Goal: Task Accomplishment & Management: Manage account settings

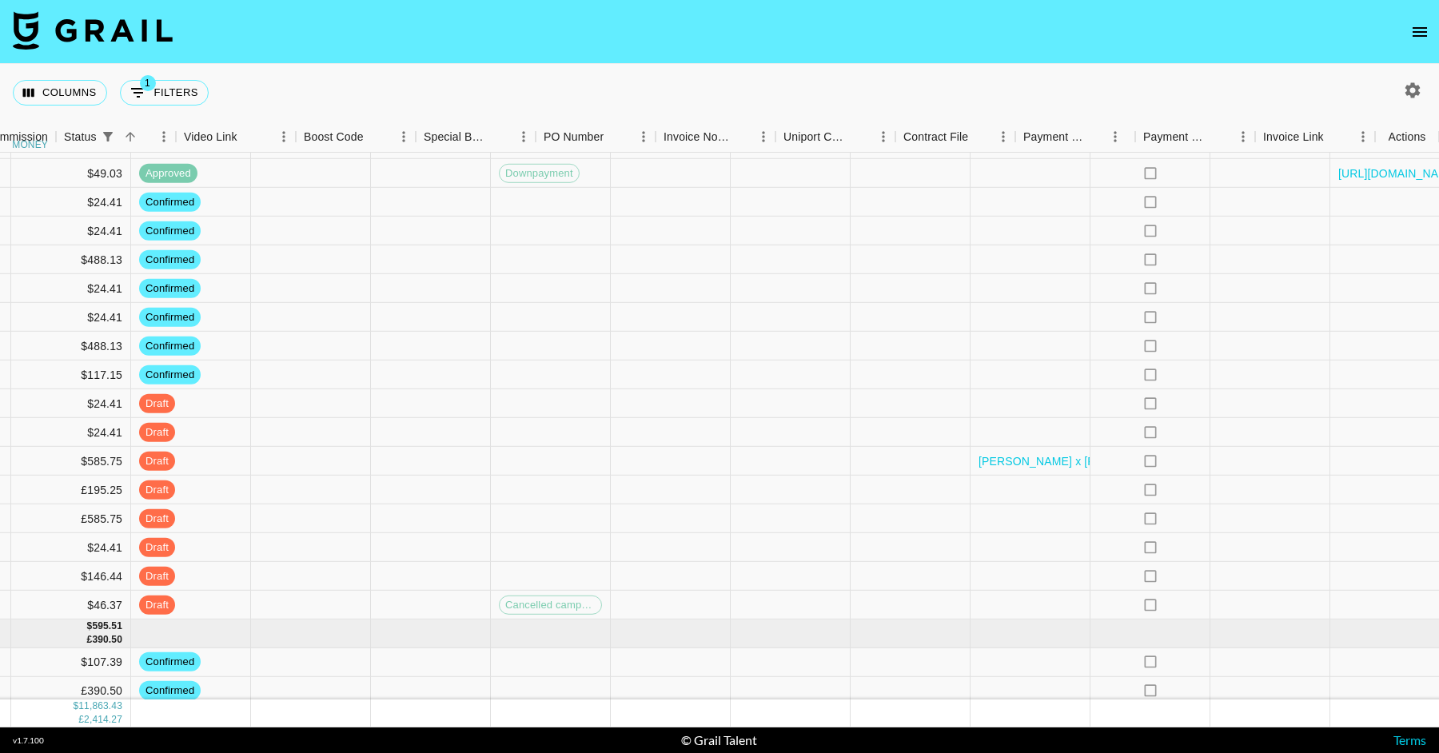
scroll to position [2437, 1675]
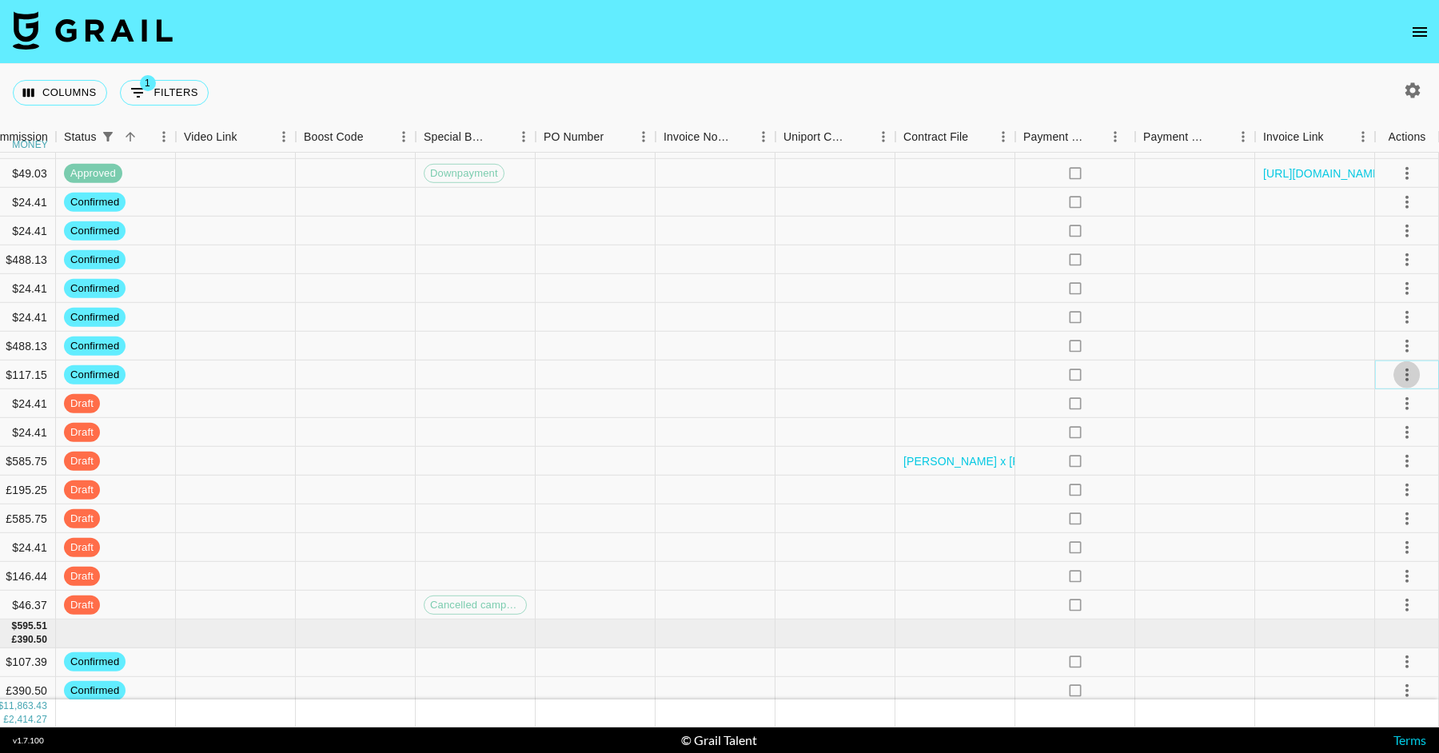
click at [1405, 368] on icon "select merge strategy" at bounding box center [1406, 374] width 19 height 19
click at [1373, 494] on li "Cancel" at bounding box center [1387, 494] width 104 height 29
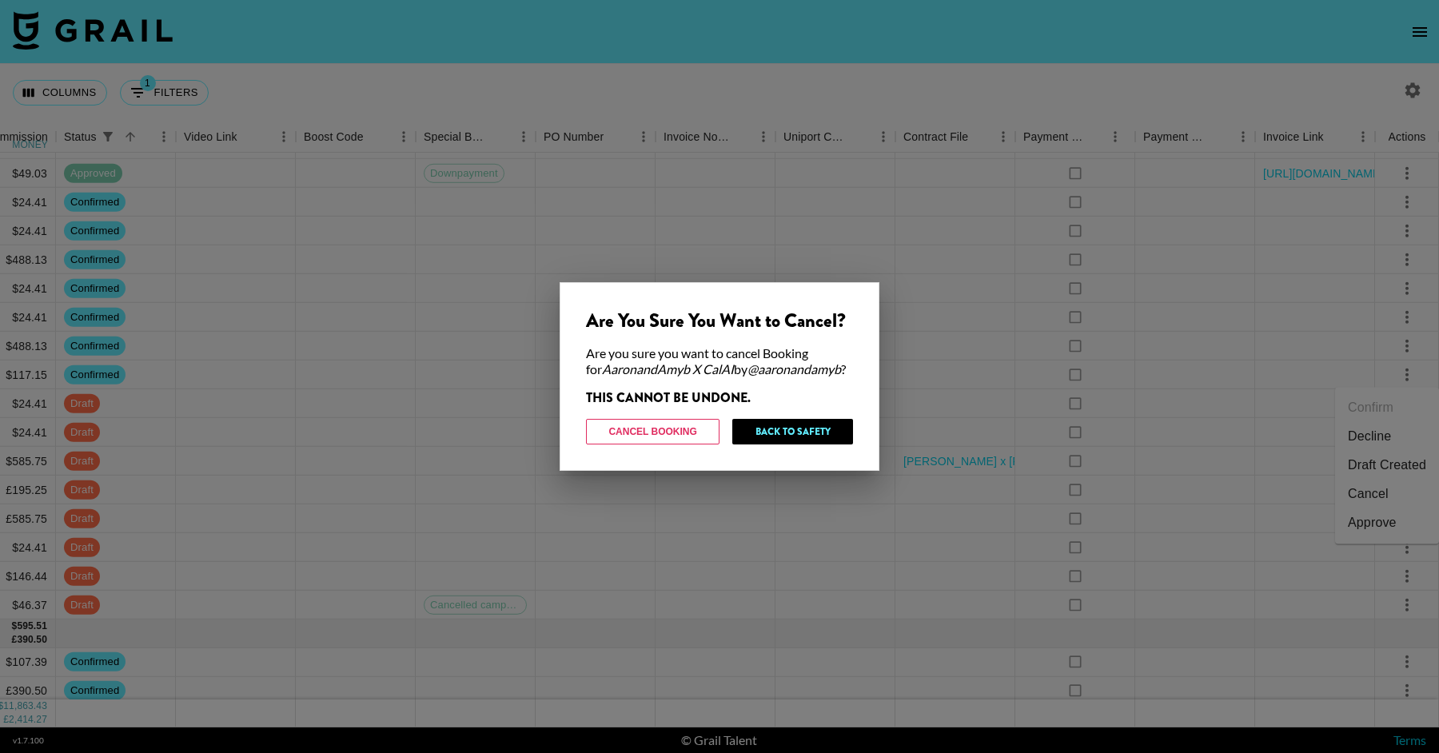
click at [676, 416] on div "Are You Sure You Want to Cancel? Are you sure you want to cancel Booking for Aa…" at bounding box center [720, 376] width 320 height 189
click at [671, 428] on button "Cancel Booking" at bounding box center [652, 432] width 133 height 26
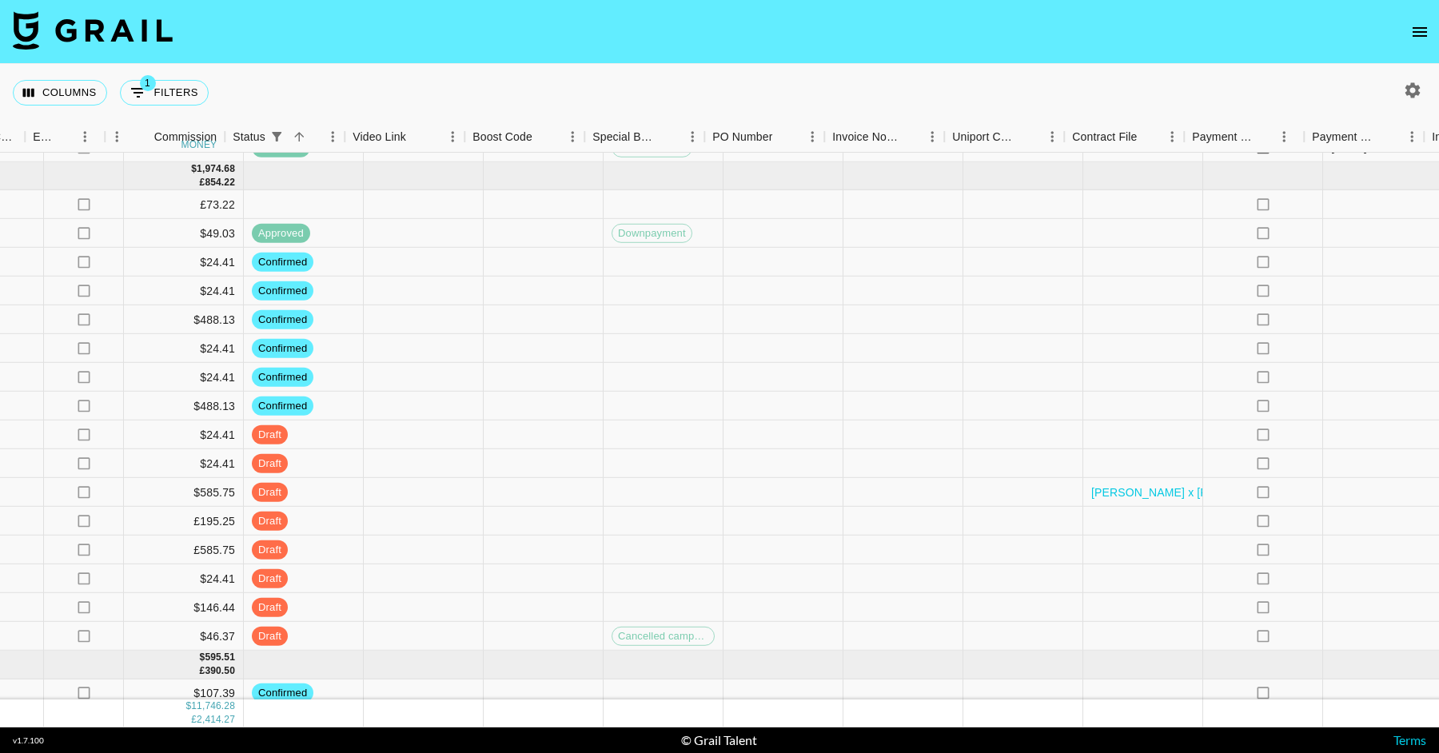
scroll to position [2379, 1675]
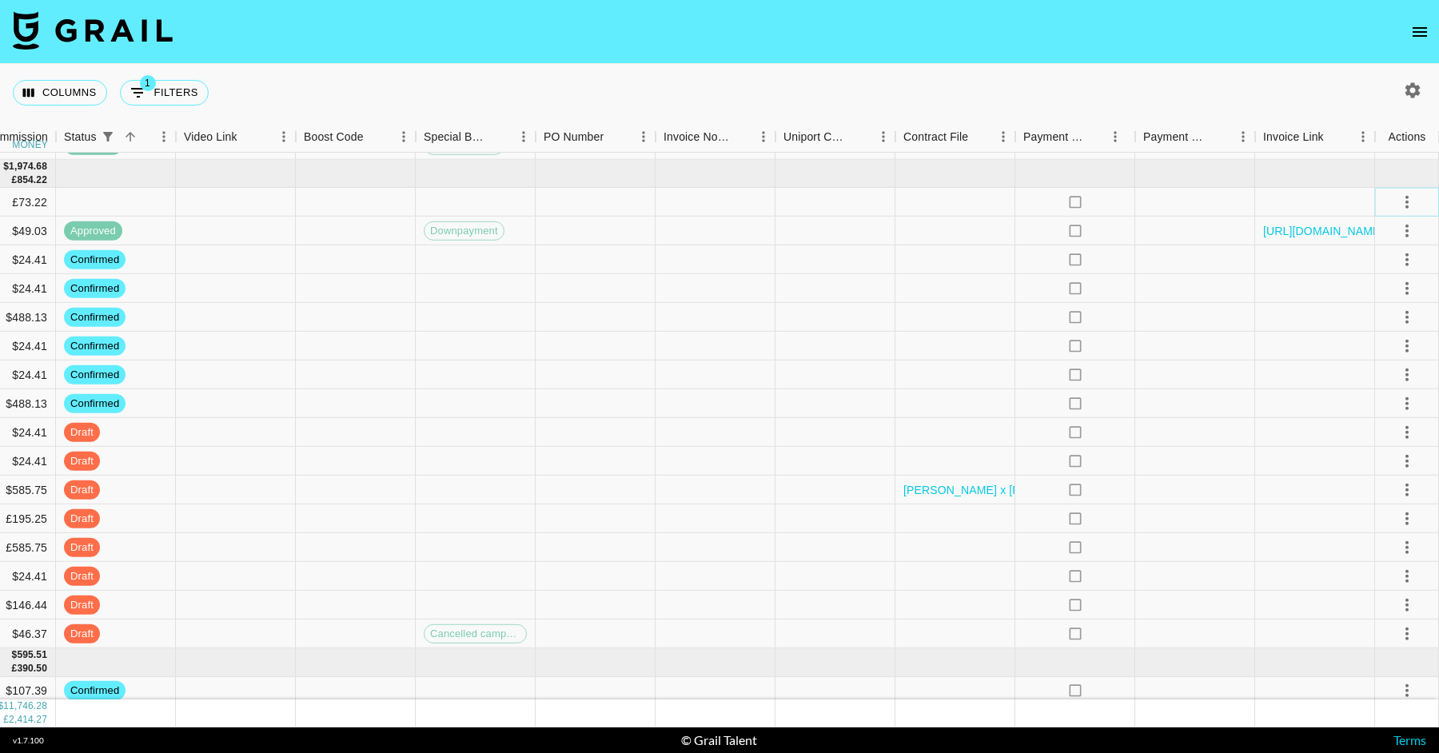
click at [1409, 193] on icon "select merge strategy" at bounding box center [1406, 202] width 19 height 19
click at [1402, 230] on ul "Confirm Decline Draft Created Cancel Approve" at bounding box center [1387, 235] width 104 height 157
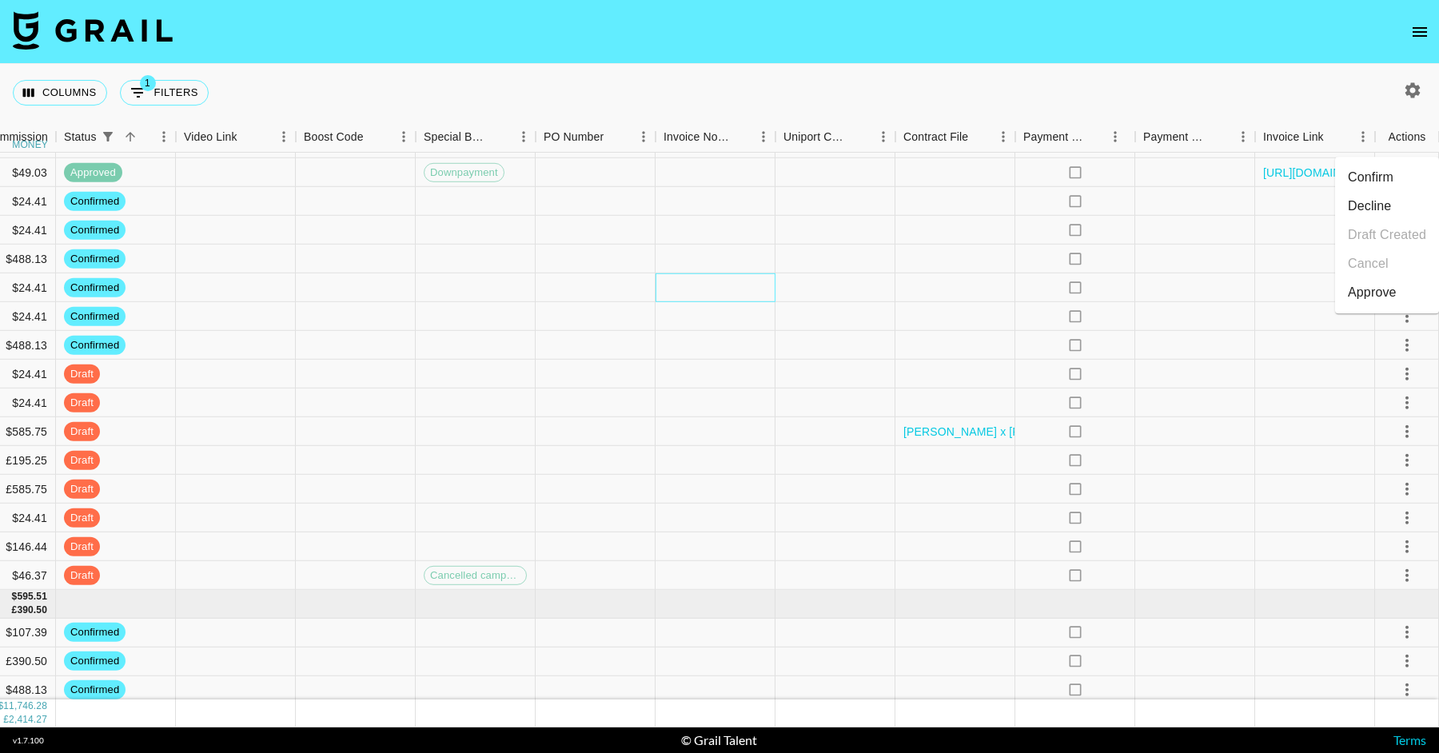
click at [700, 298] on div at bounding box center [716, 287] width 120 height 29
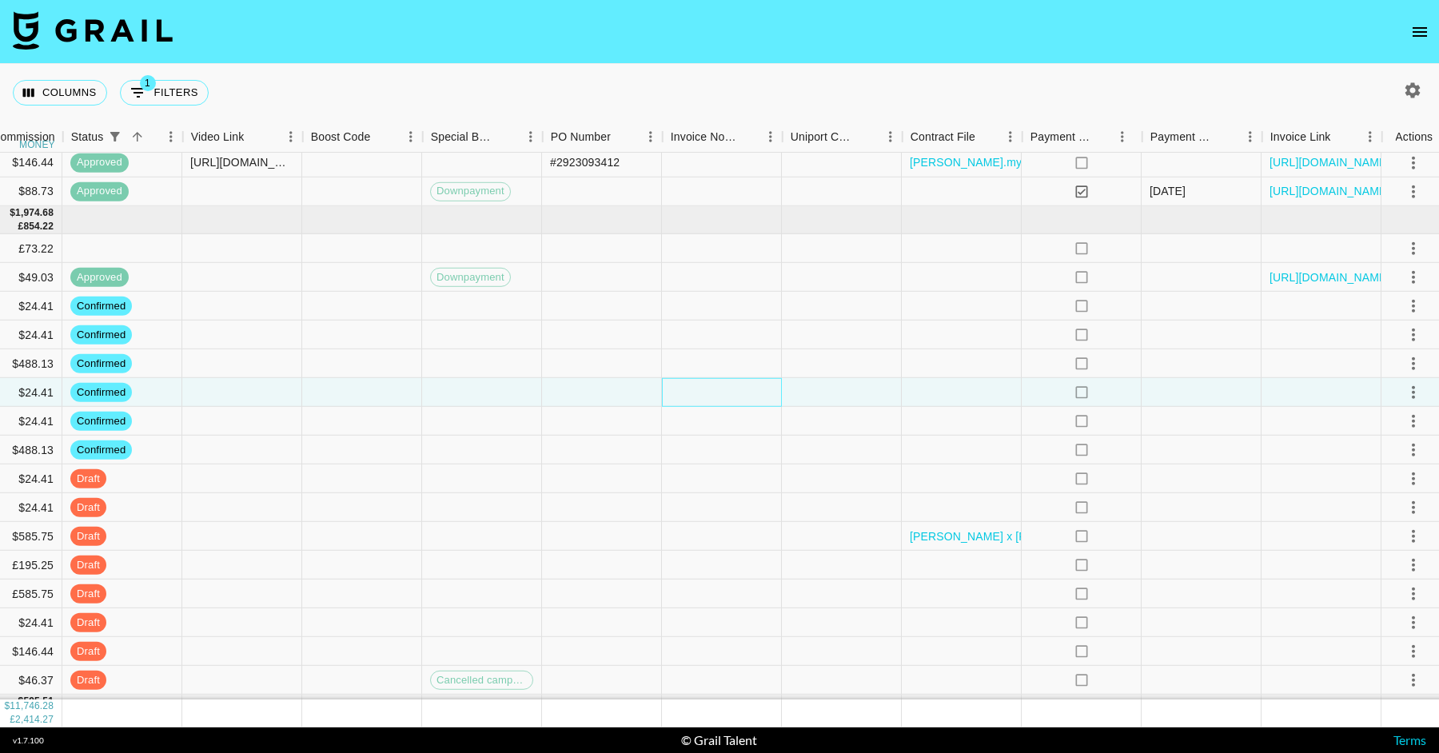
scroll to position [2333, 1668]
click at [1413, 247] on icon "select merge strategy" at bounding box center [1414, 248] width 3 height 13
click at [1405, 291] on li "Confirm" at bounding box center [1387, 283] width 104 height 29
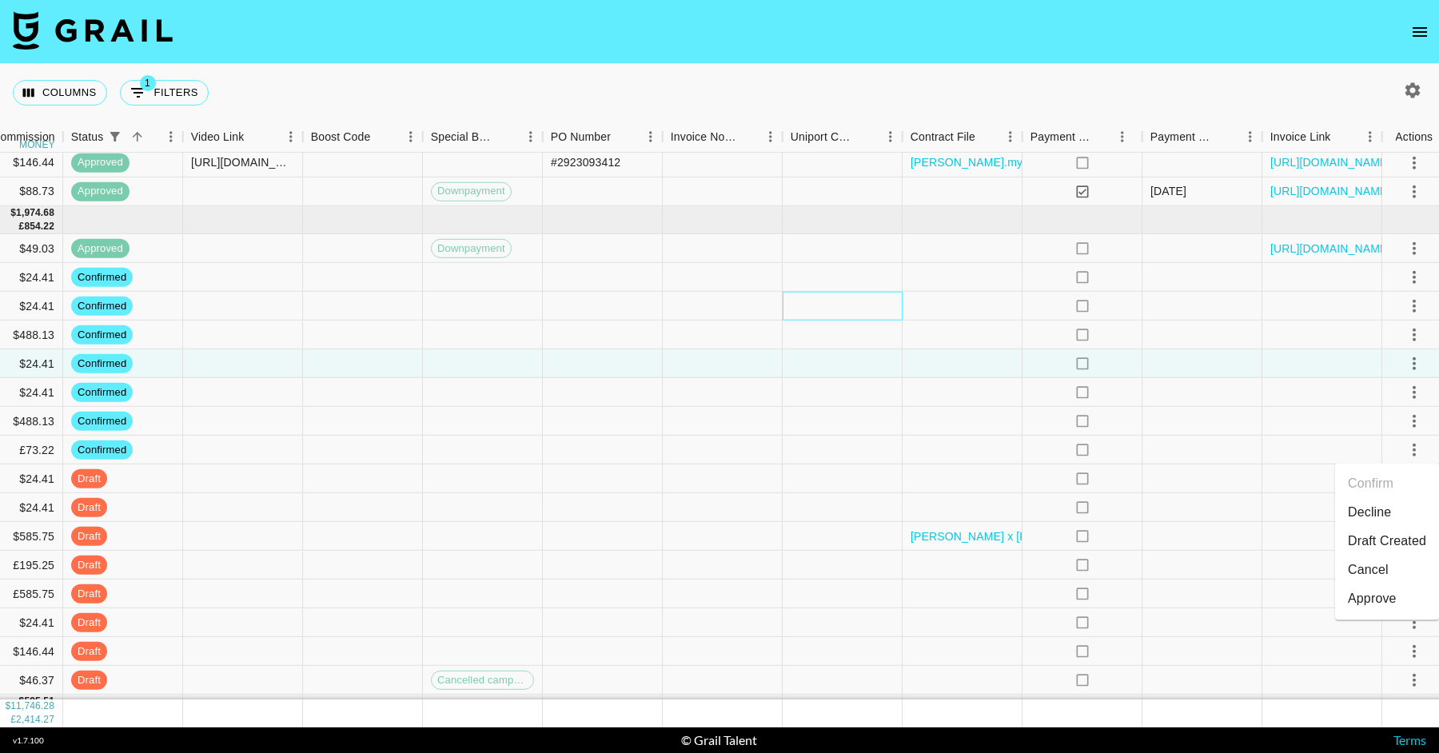
click at [841, 299] on div at bounding box center [843, 306] width 120 height 29
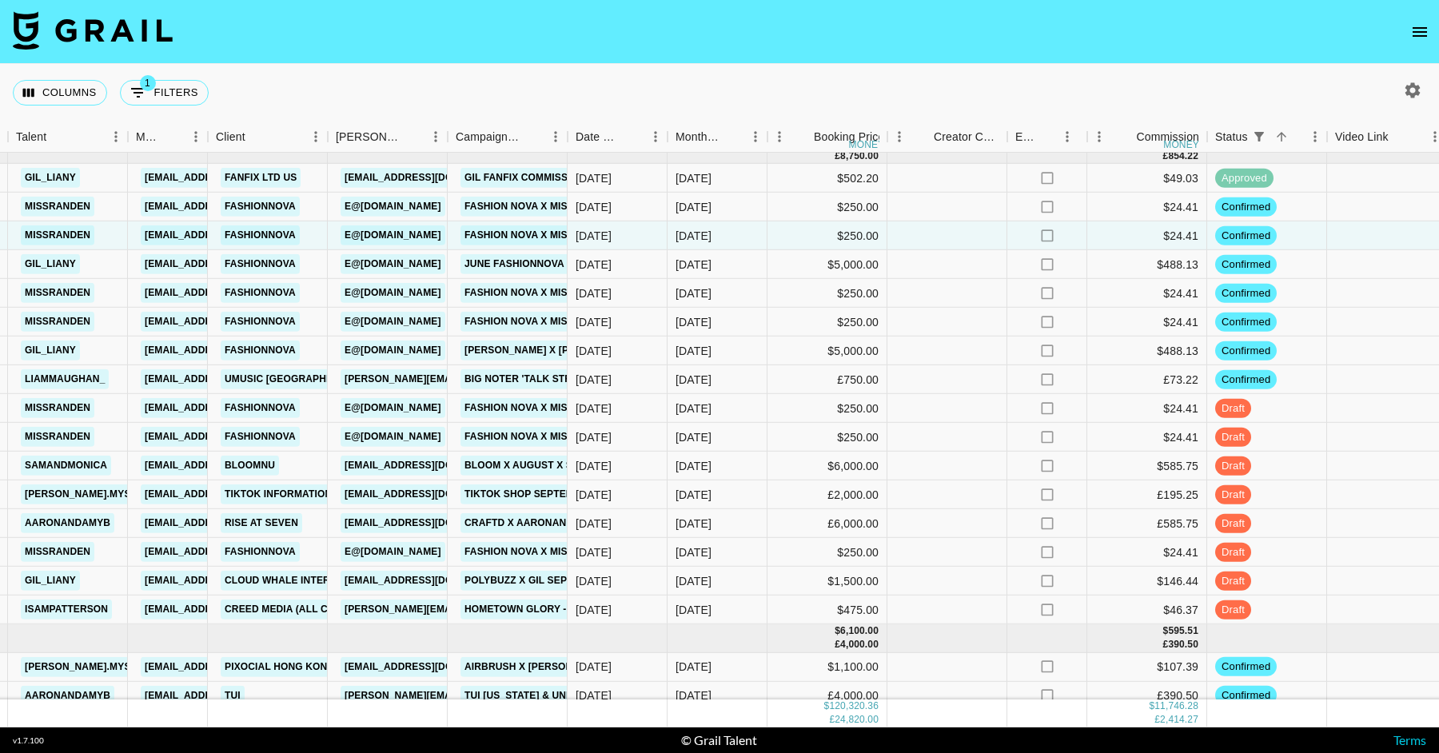
scroll to position [2313, 524]
